Goal: Transaction & Acquisition: Purchase product/service

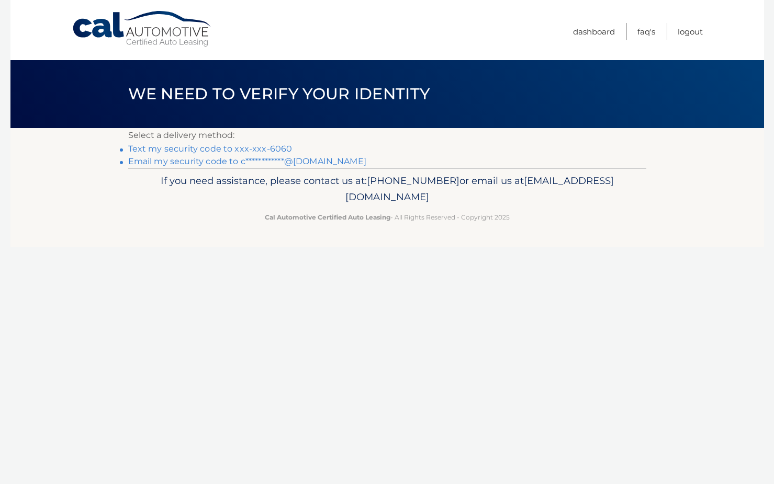
click at [226, 148] on link "Text my security code to xxx-xxx-6060" at bounding box center [210, 149] width 164 height 10
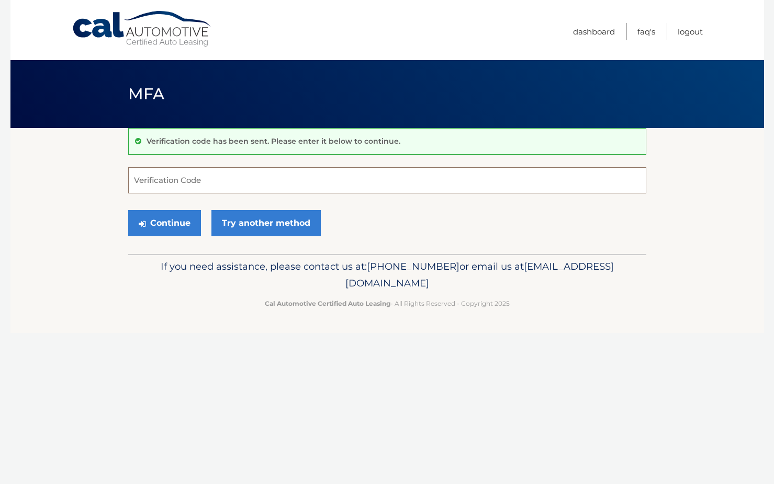
click at [197, 180] on input "Verification Code" at bounding box center [387, 180] width 518 height 26
type input "141158"
click at [142, 229] on button "Continue" at bounding box center [164, 223] width 73 height 26
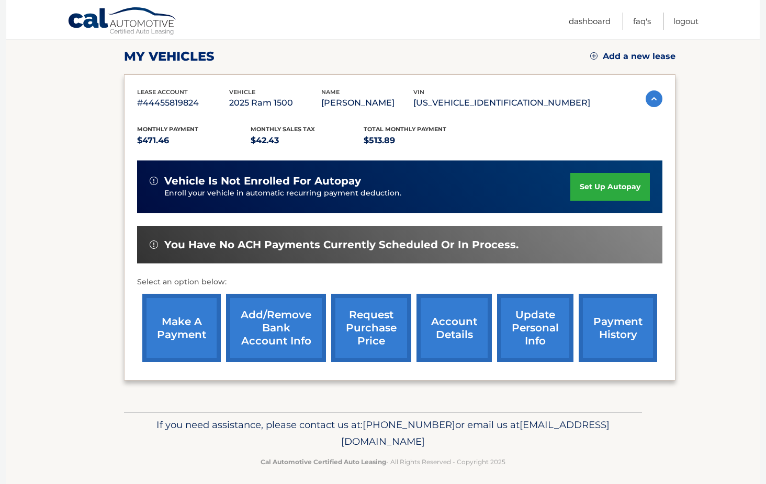
scroll to position [150, 0]
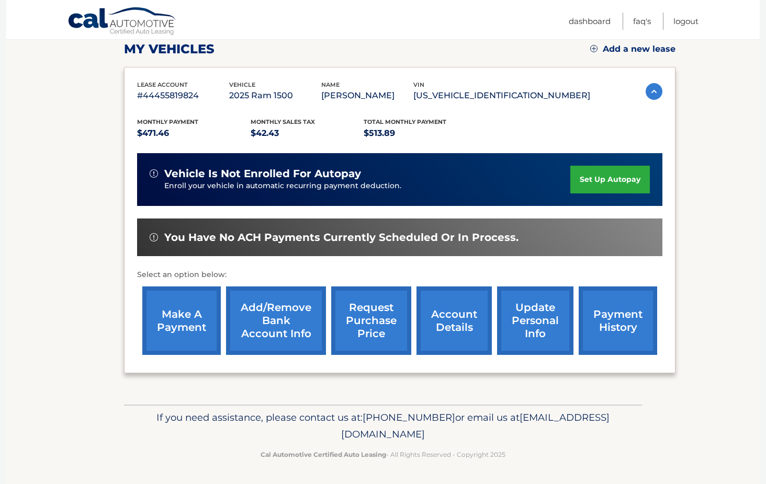
click at [199, 316] on link "make a payment" at bounding box center [181, 321] width 78 height 69
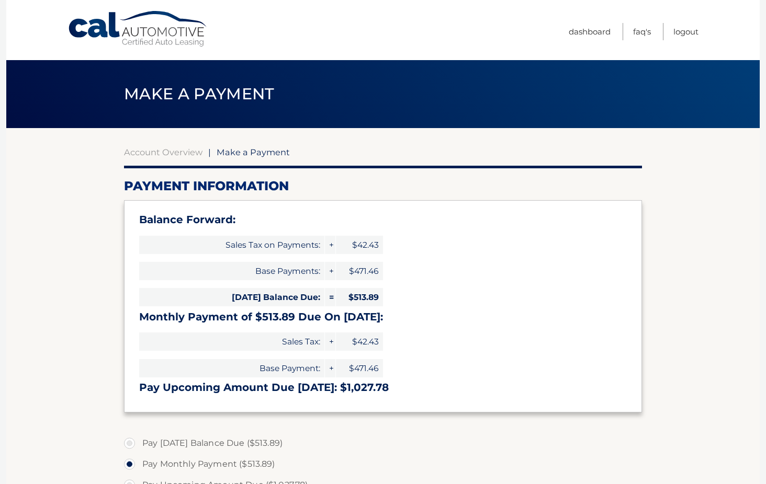
select select "Yzc5YmZlZTEtM2ZjMi00MjA3LWEyZmItOGYyNjU3YmFkY2Mx"
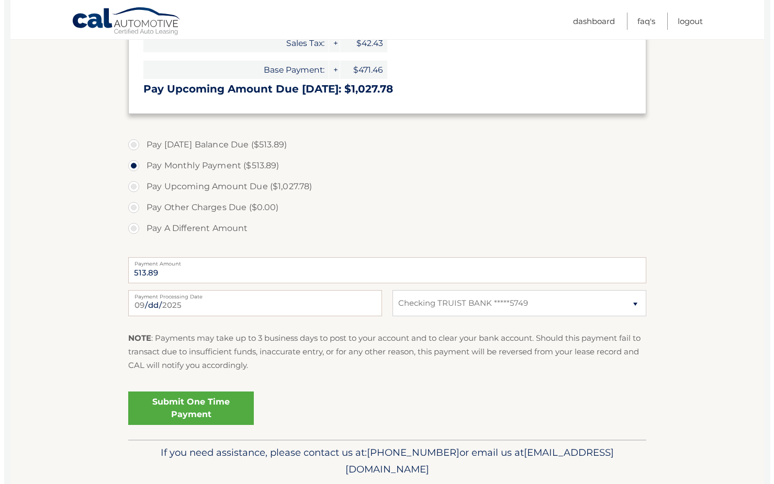
scroll to position [314, 0]
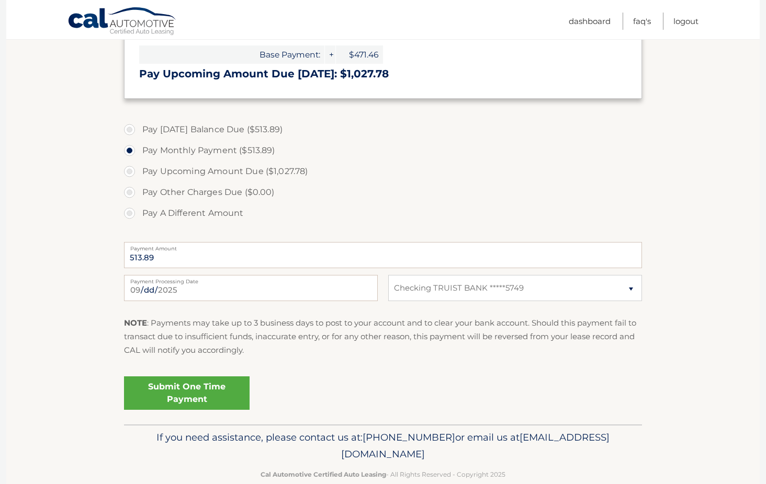
click at [202, 393] on link "Submit One Time Payment" at bounding box center [187, 393] width 126 height 33
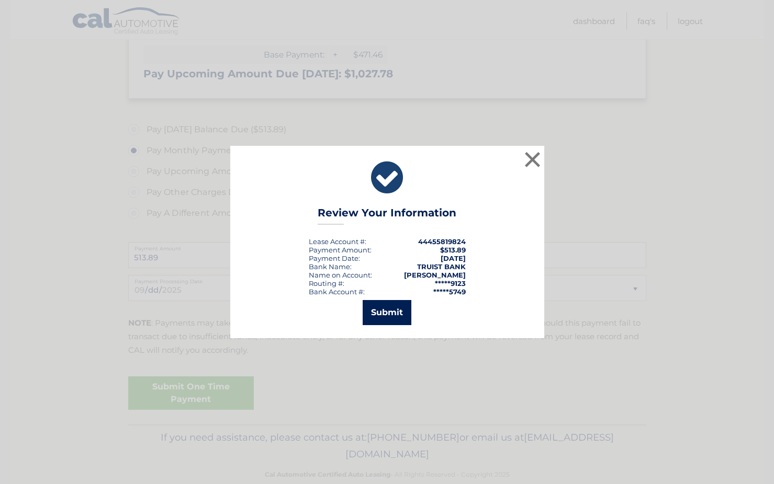
click at [386, 313] on button "Submit" at bounding box center [386, 312] width 49 height 25
